Goal: Transaction & Acquisition: Purchase product/service

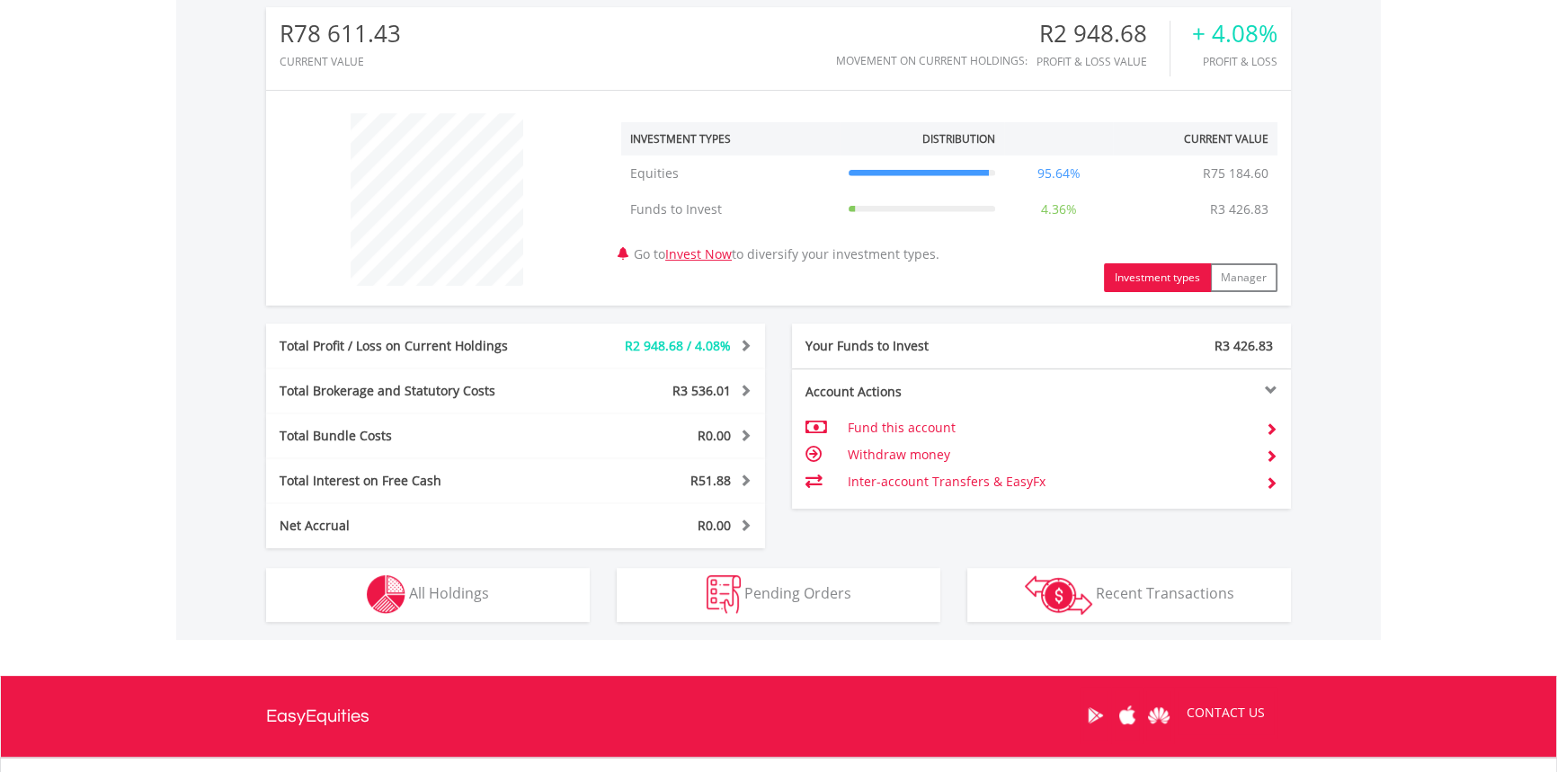
scroll to position [735, 0]
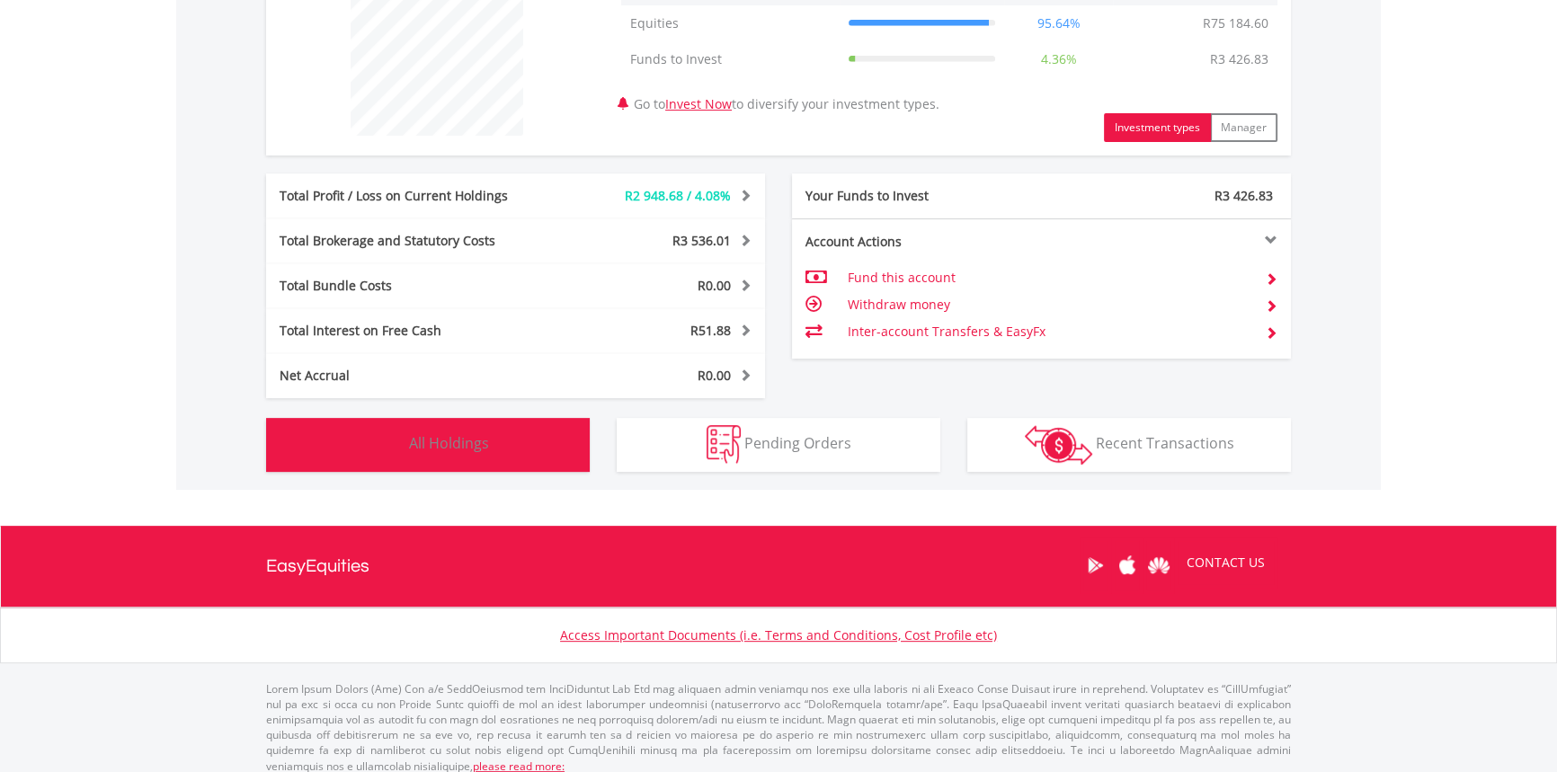
click at [493, 427] on button "Holdings All Holdings" at bounding box center [428, 445] width 324 height 54
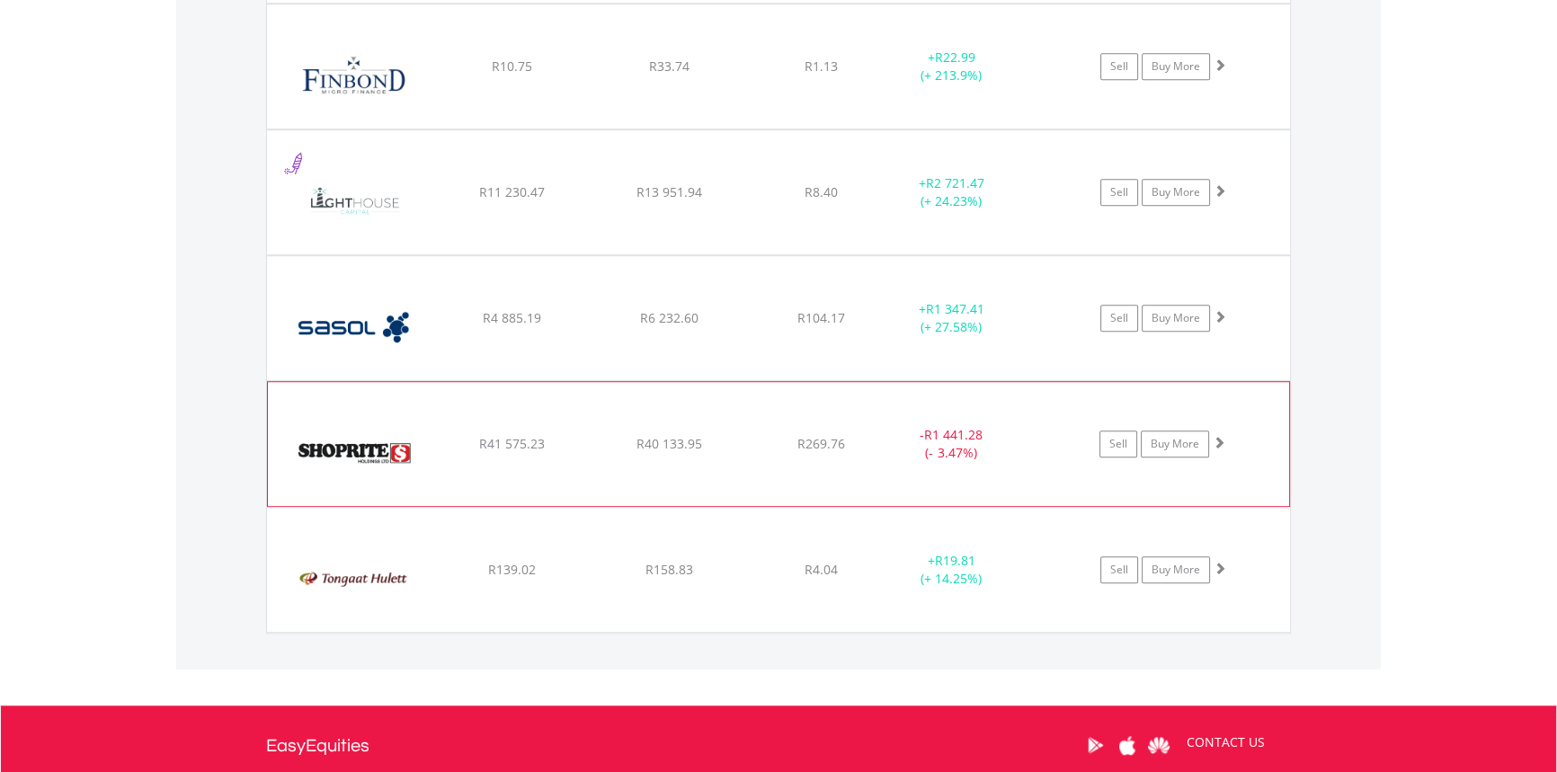
scroll to position [1506, 0]
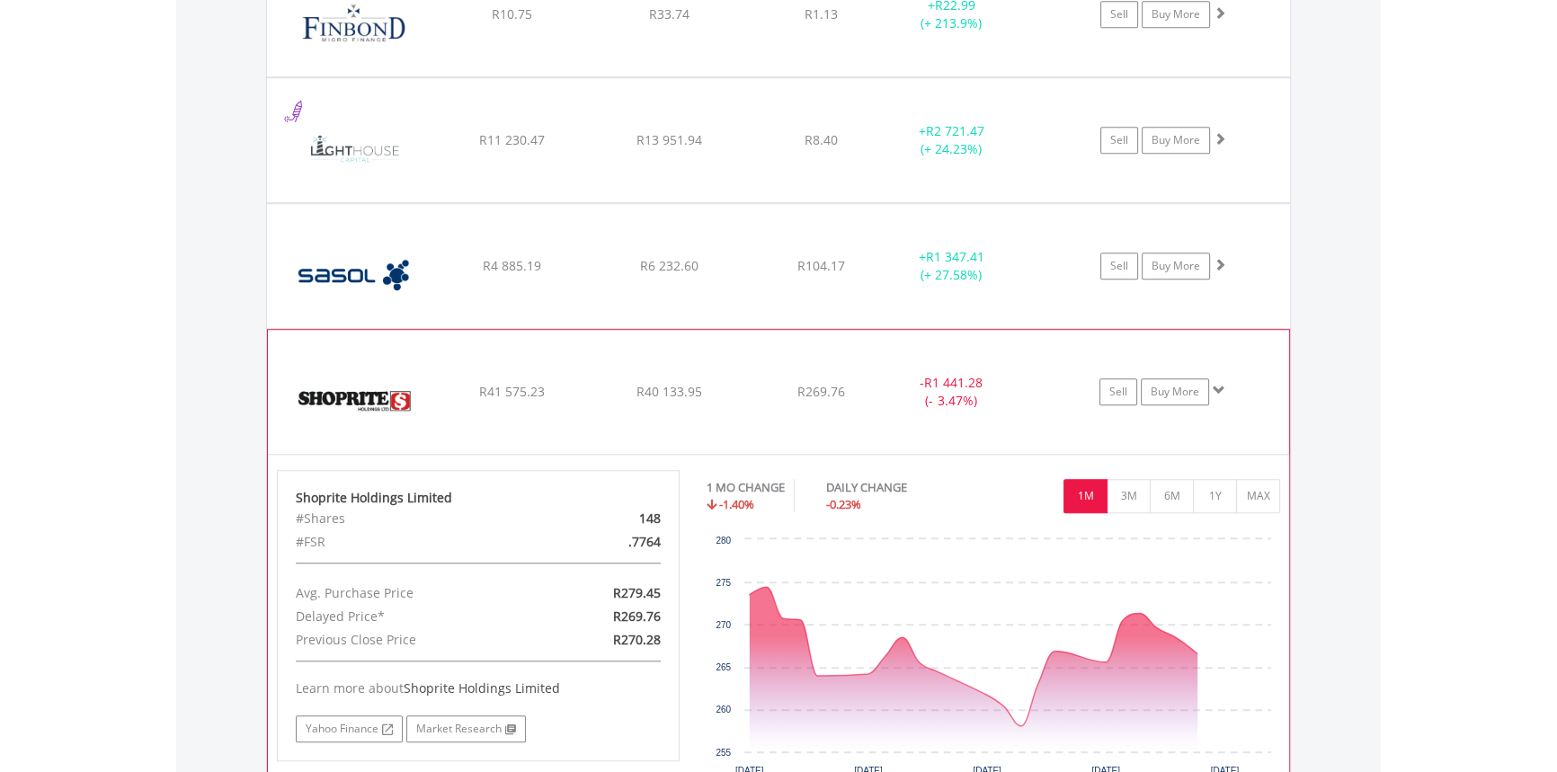
scroll to position [1914, 0]
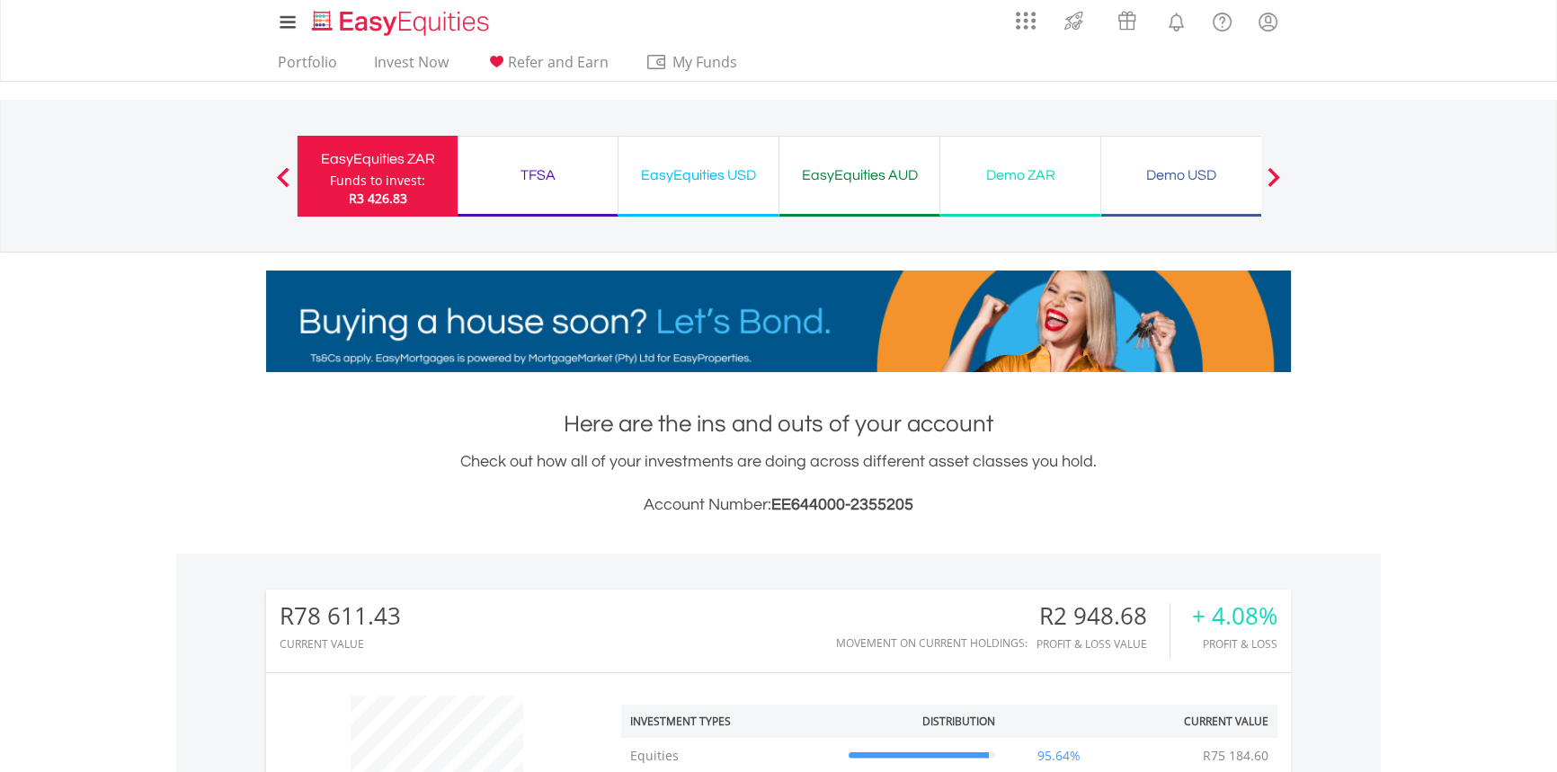
scroll to position [0, 0]
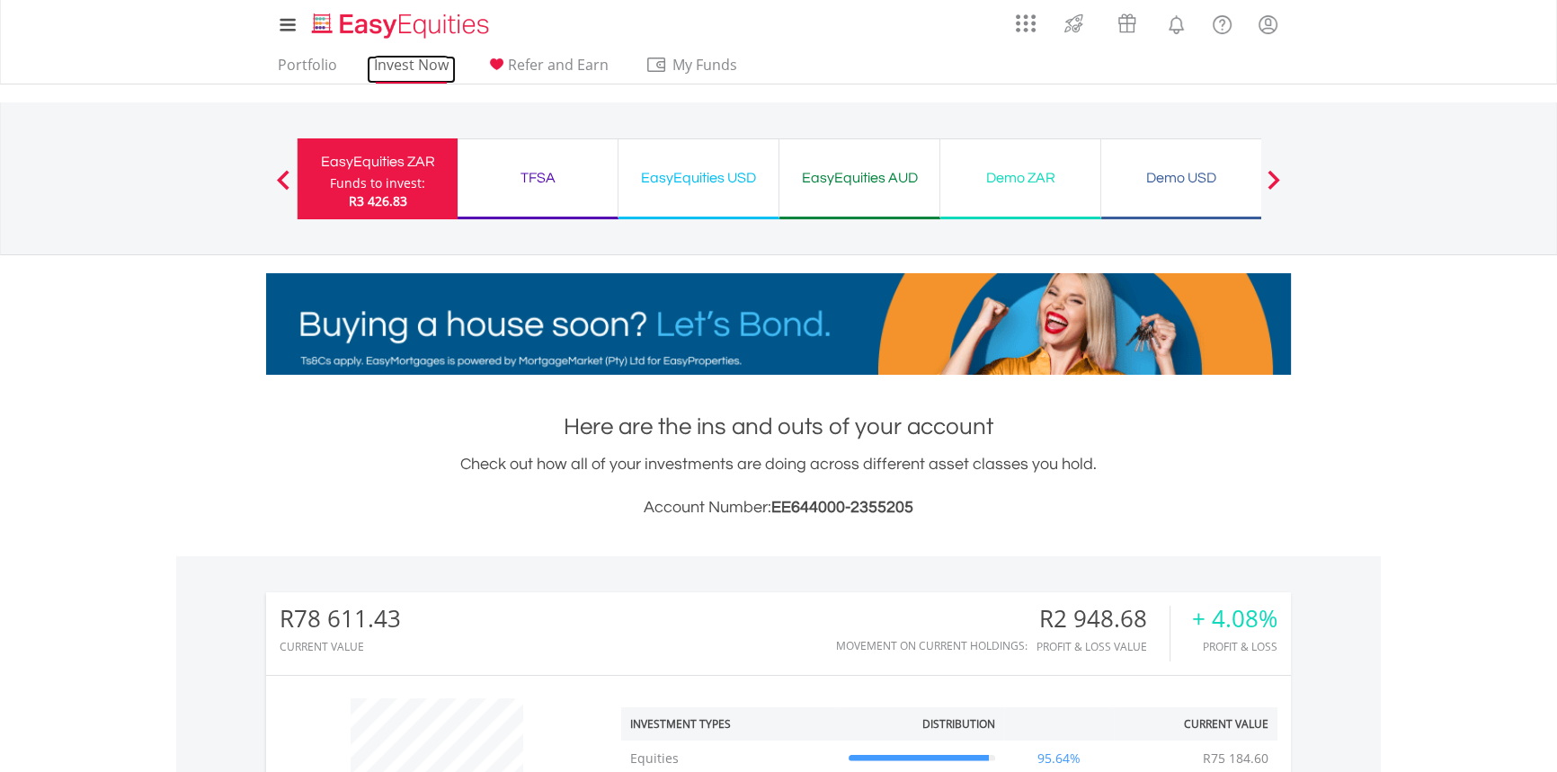
click at [404, 64] on link "Invest Now" at bounding box center [411, 70] width 89 height 28
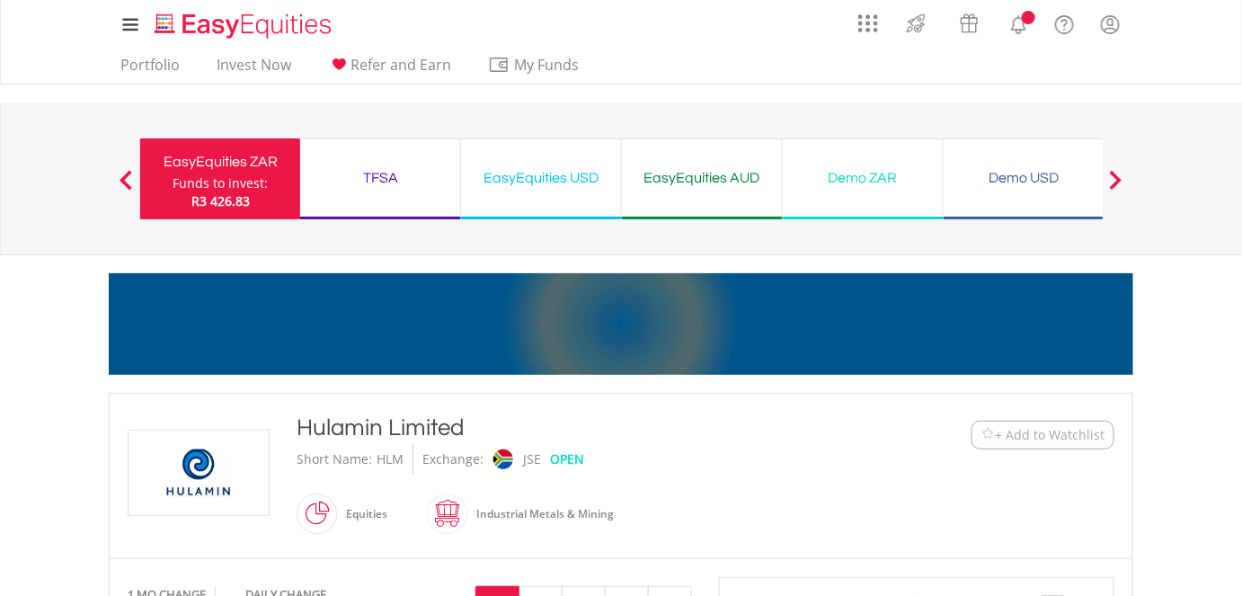
scroll to position [326, 0]
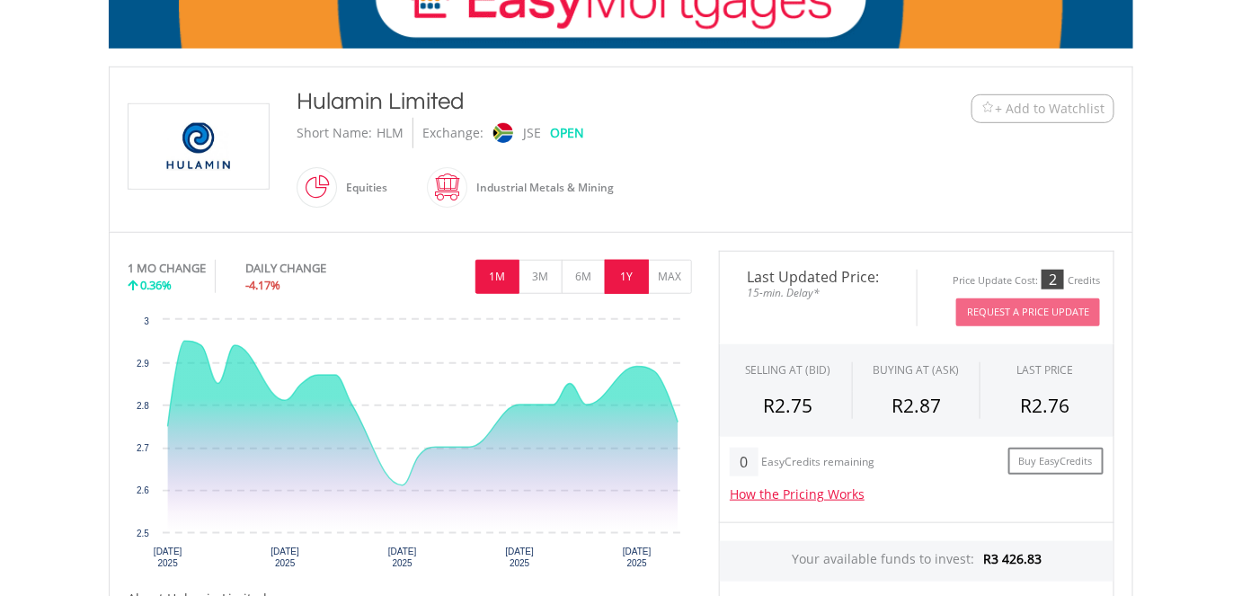
click at [608, 261] on button "1Y" at bounding box center [627, 277] width 44 height 34
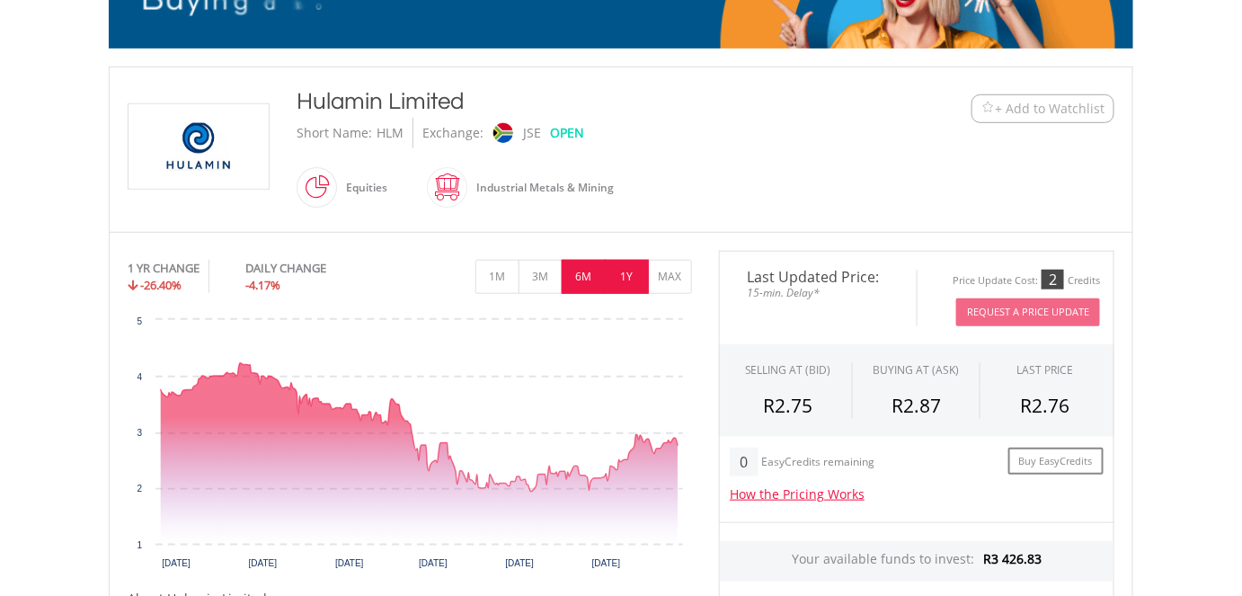
click at [577, 271] on button "6M" at bounding box center [584, 277] width 44 height 34
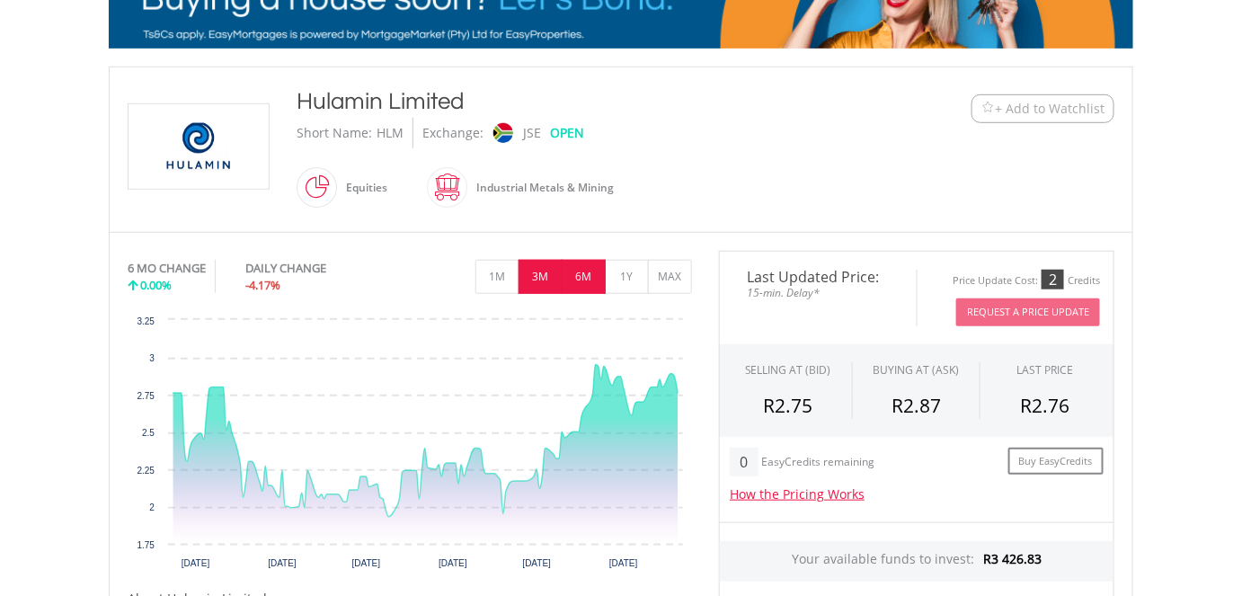
click at [550, 271] on button "3M" at bounding box center [541, 277] width 44 height 34
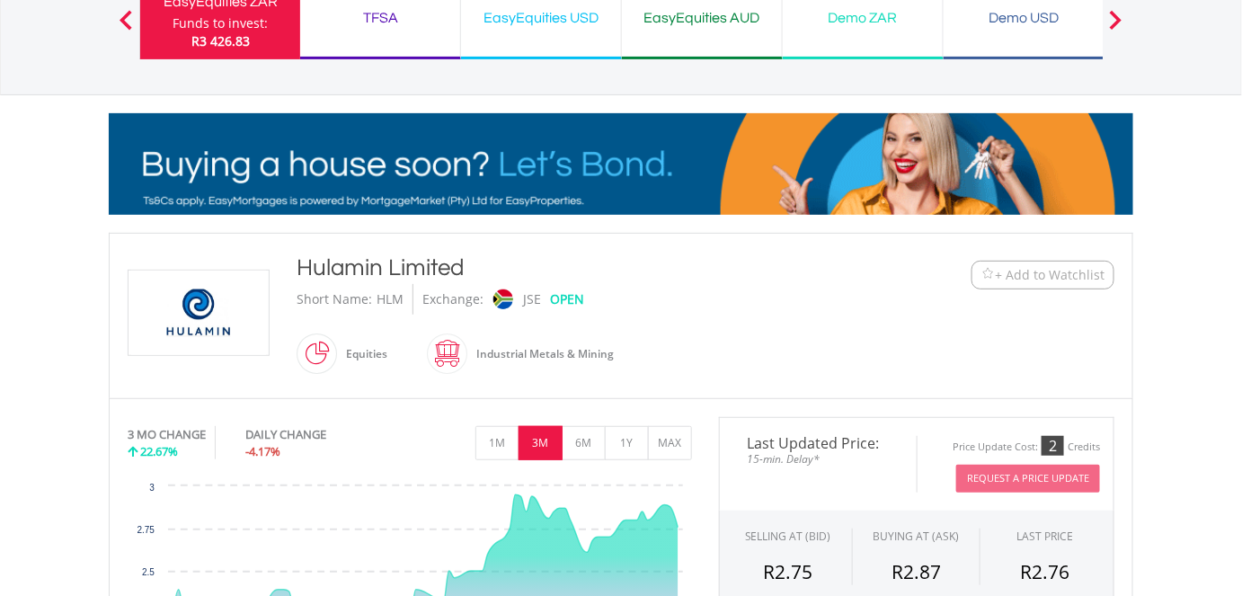
scroll to position [163, 0]
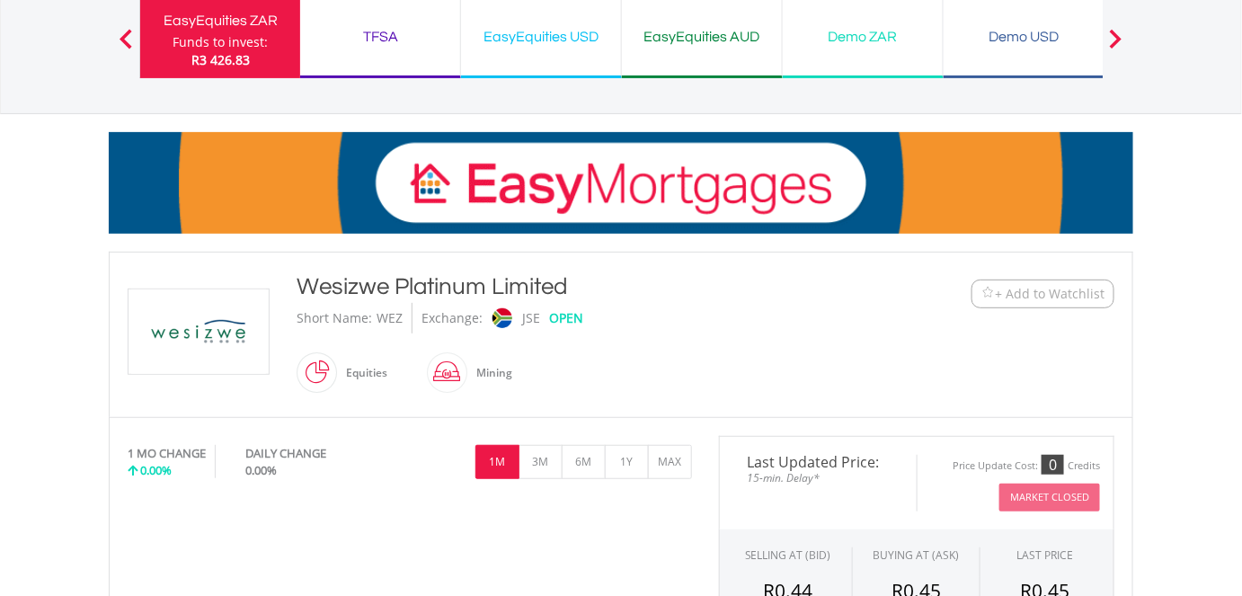
scroll to position [408, 0]
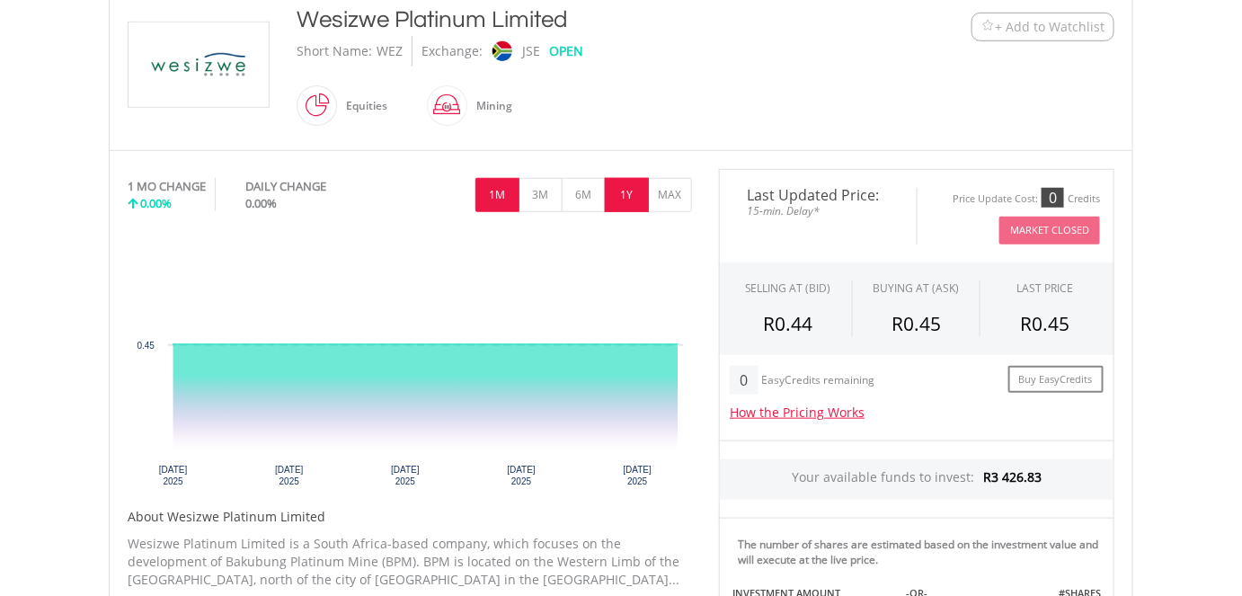
click at [633, 187] on button "1Y" at bounding box center [627, 195] width 44 height 34
